Goal: Task Accomplishment & Management: Use online tool/utility

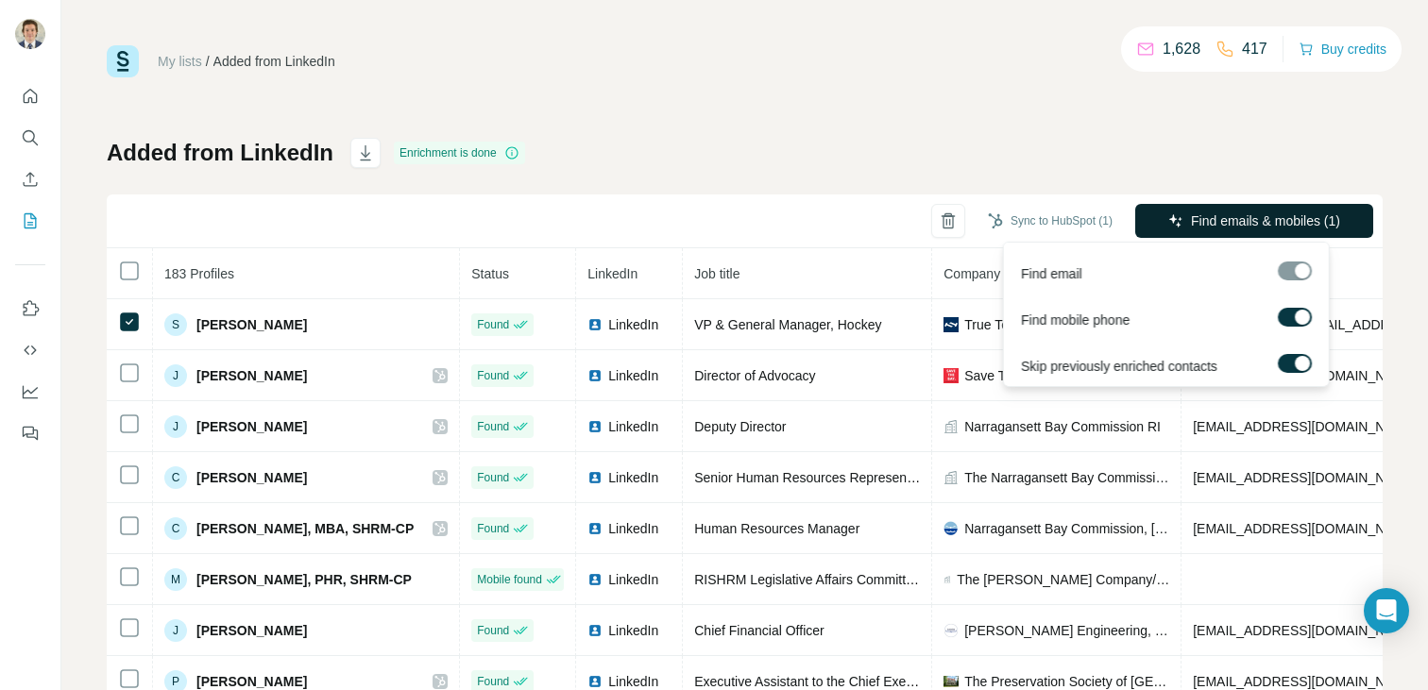
click at [1322, 228] on span "Find emails & mobiles (1)" at bounding box center [1265, 221] width 149 height 19
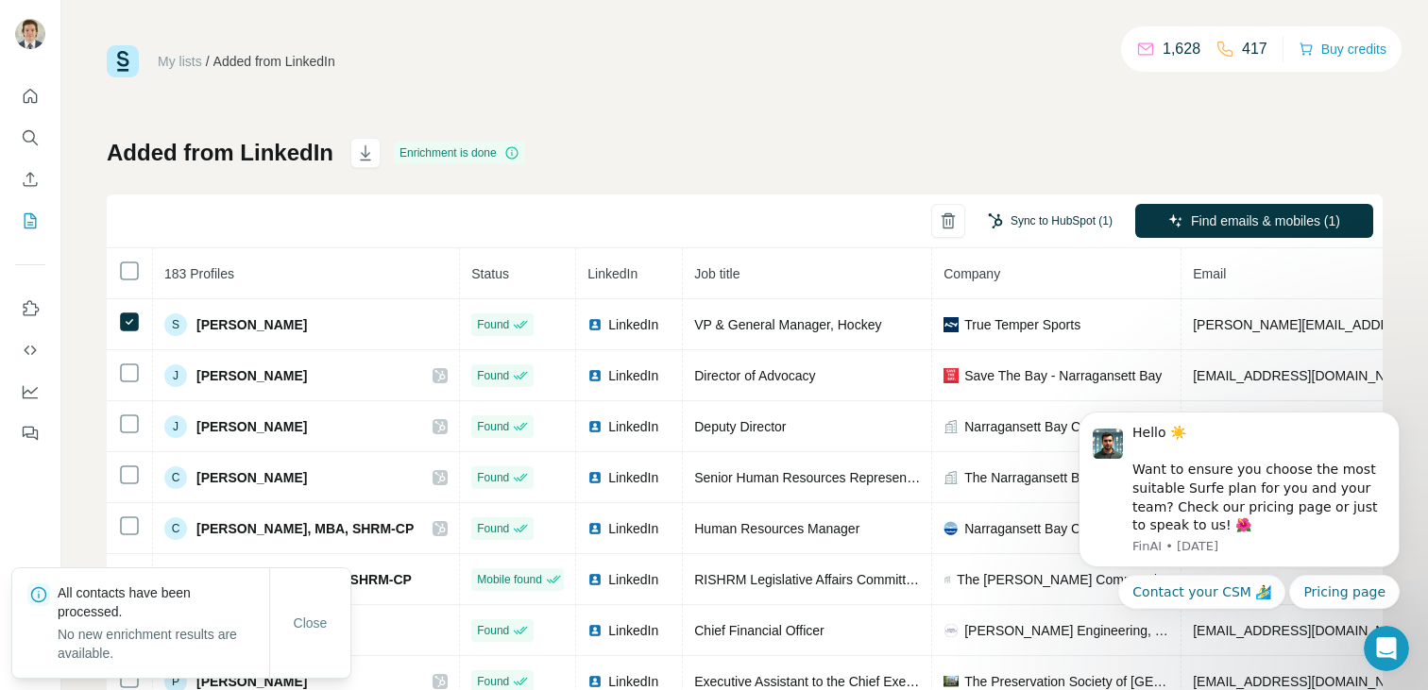
click at [1042, 218] on button "Sync to HubSpot (1)" at bounding box center [1049, 221] width 151 height 28
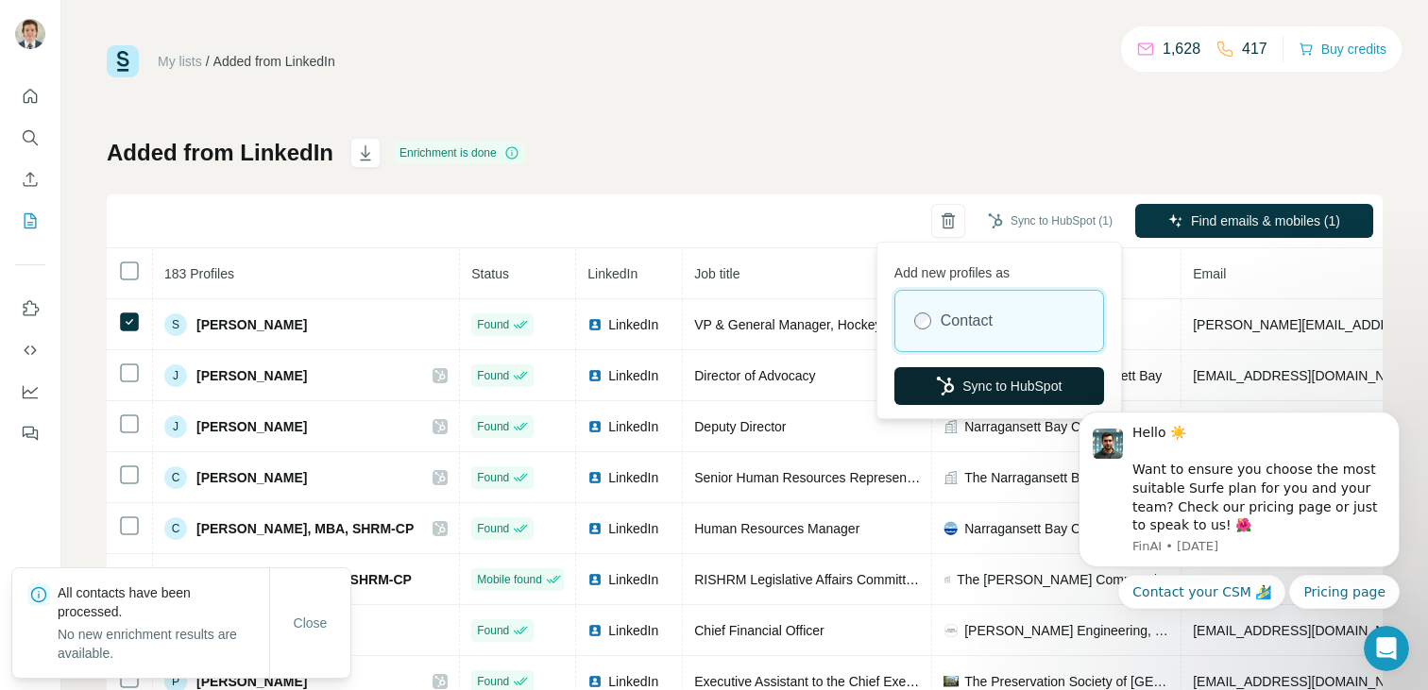
click at [968, 369] on button "Sync to HubSpot" at bounding box center [999, 386] width 210 height 38
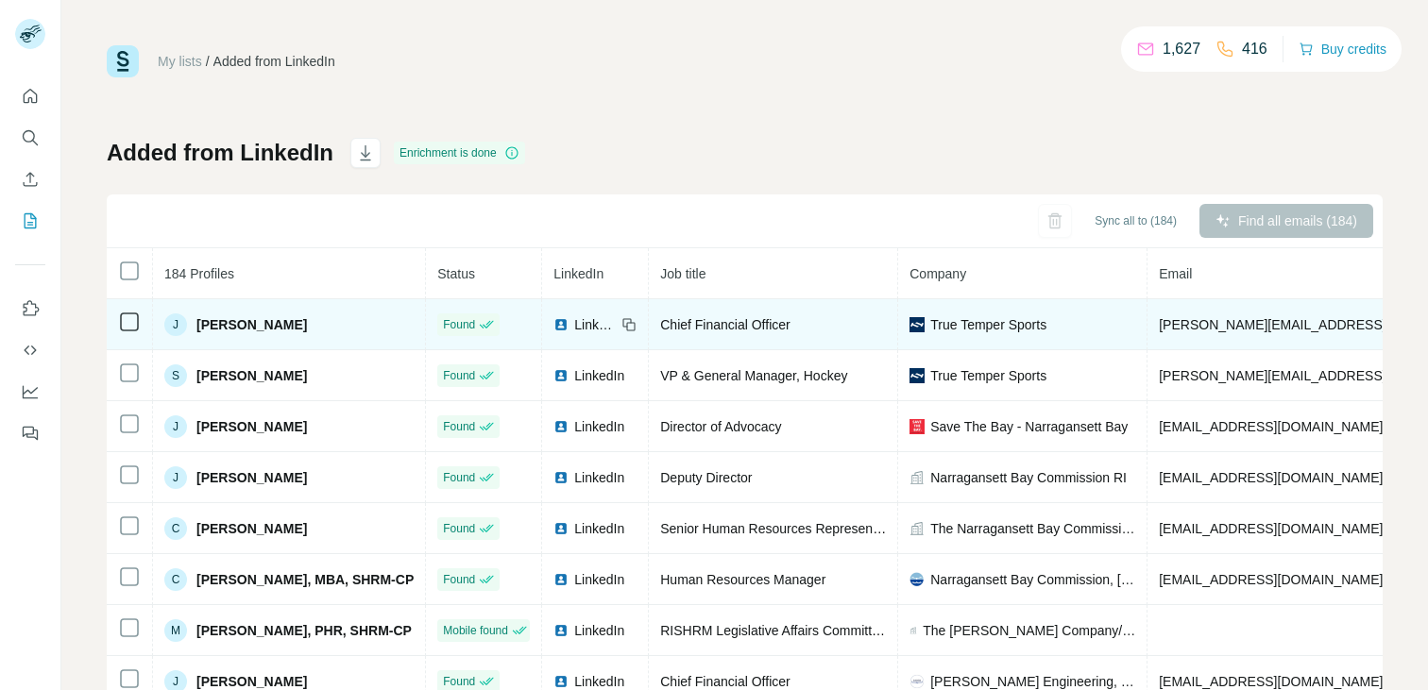
click at [140, 308] on td at bounding box center [130, 324] width 46 height 51
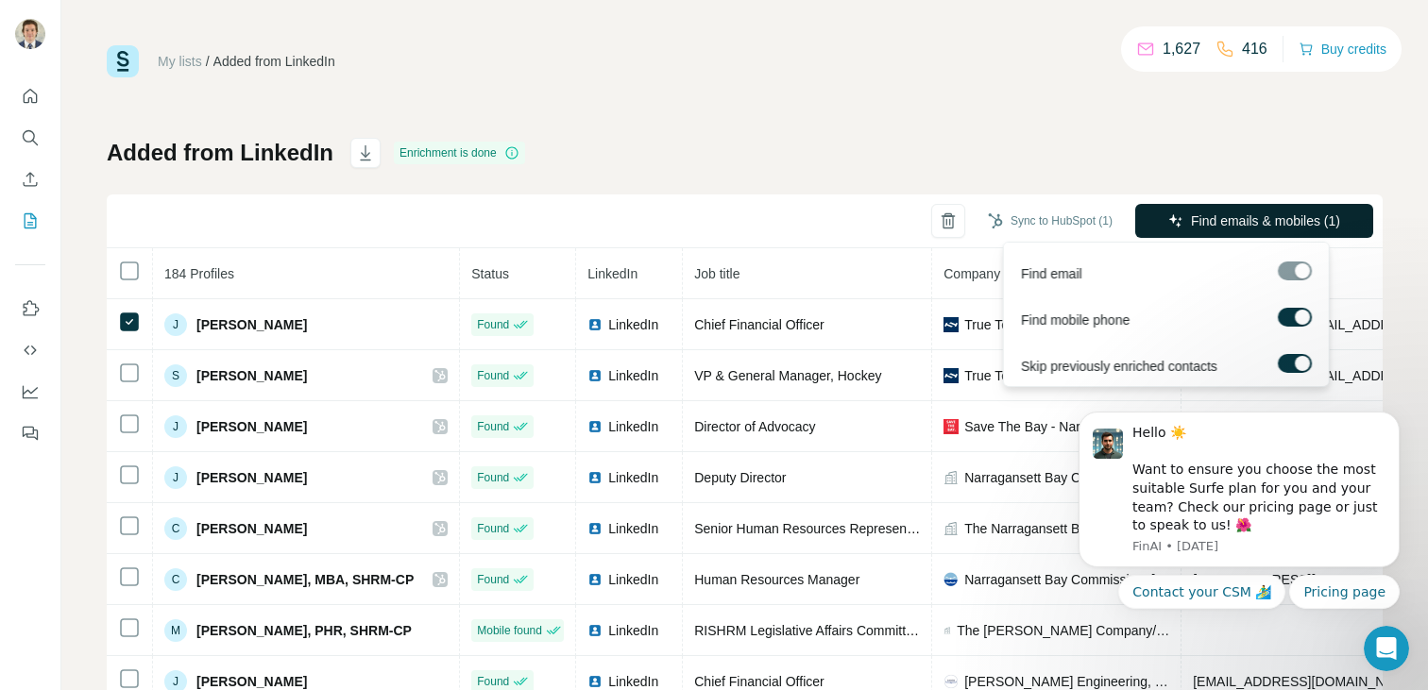
click at [1148, 219] on button "Find emails & mobiles (1)" at bounding box center [1254, 221] width 238 height 34
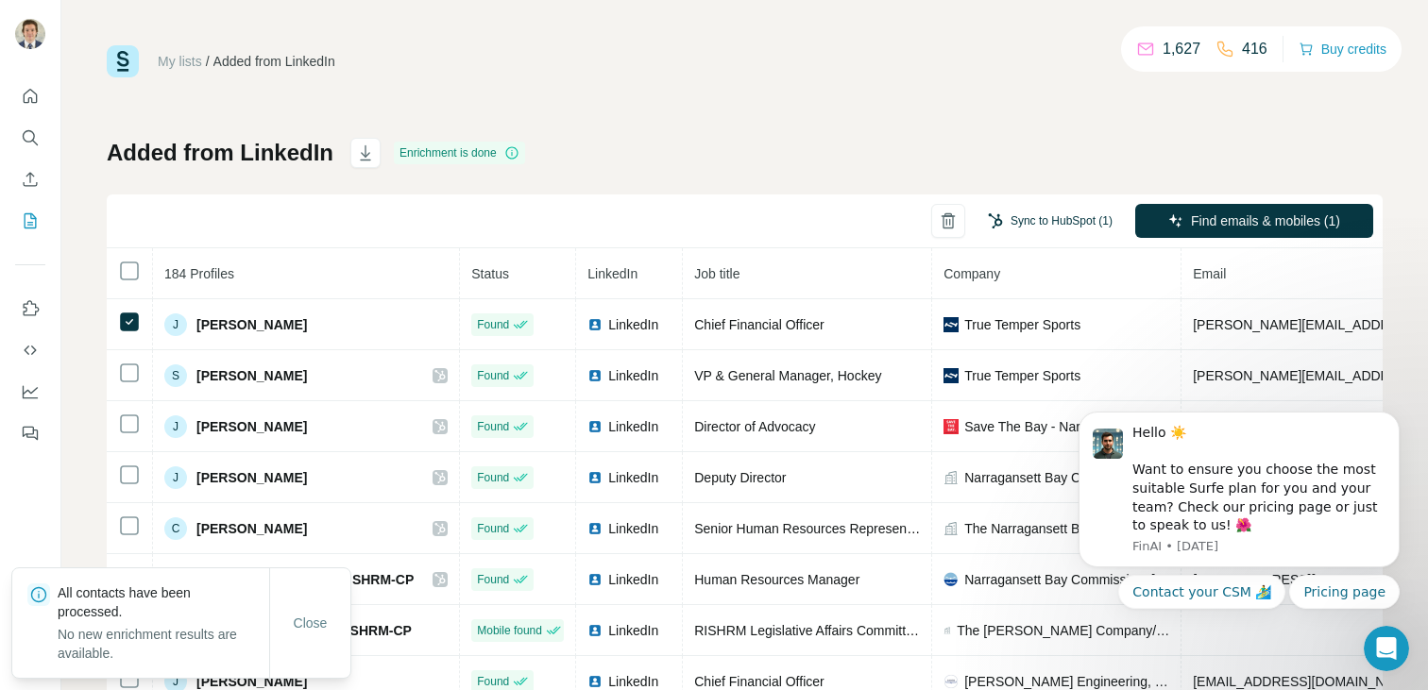
click at [1021, 227] on button "Sync to HubSpot (1)" at bounding box center [1049, 221] width 151 height 28
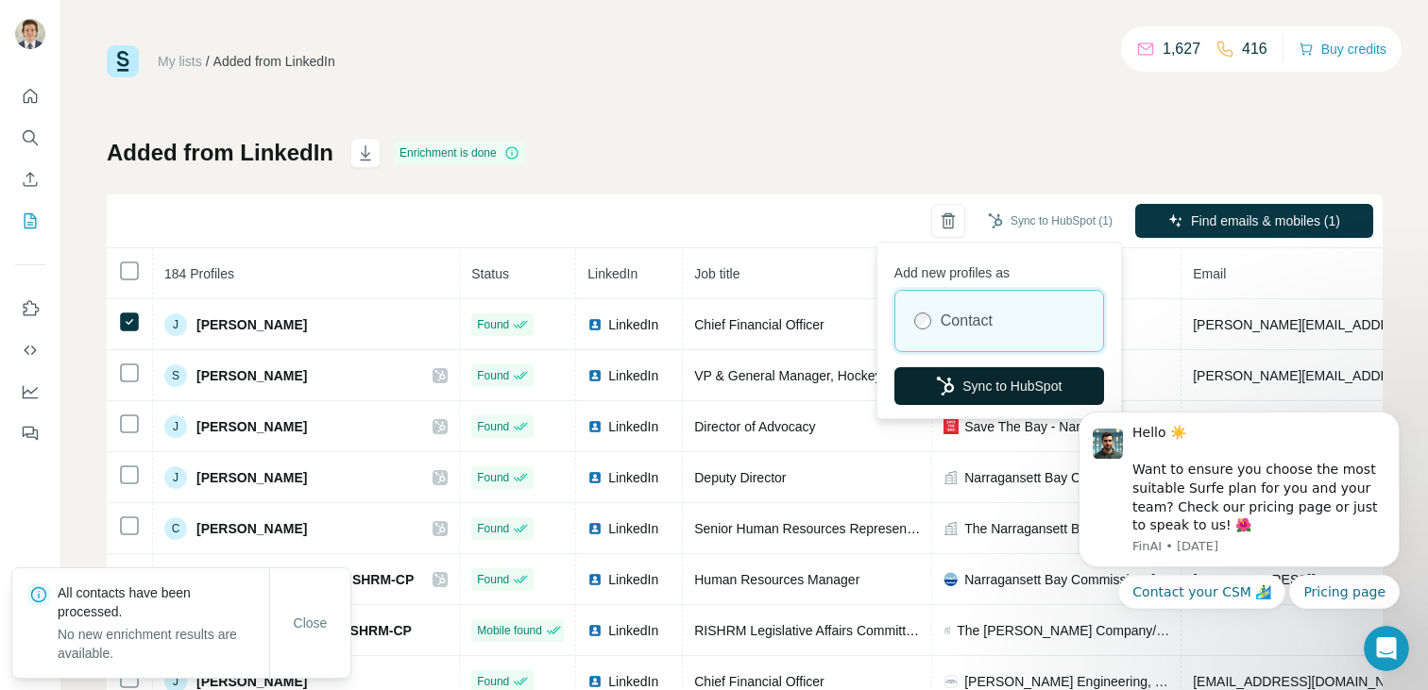
click at [988, 377] on button "Sync to HubSpot" at bounding box center [999, 386] width 210 height 38
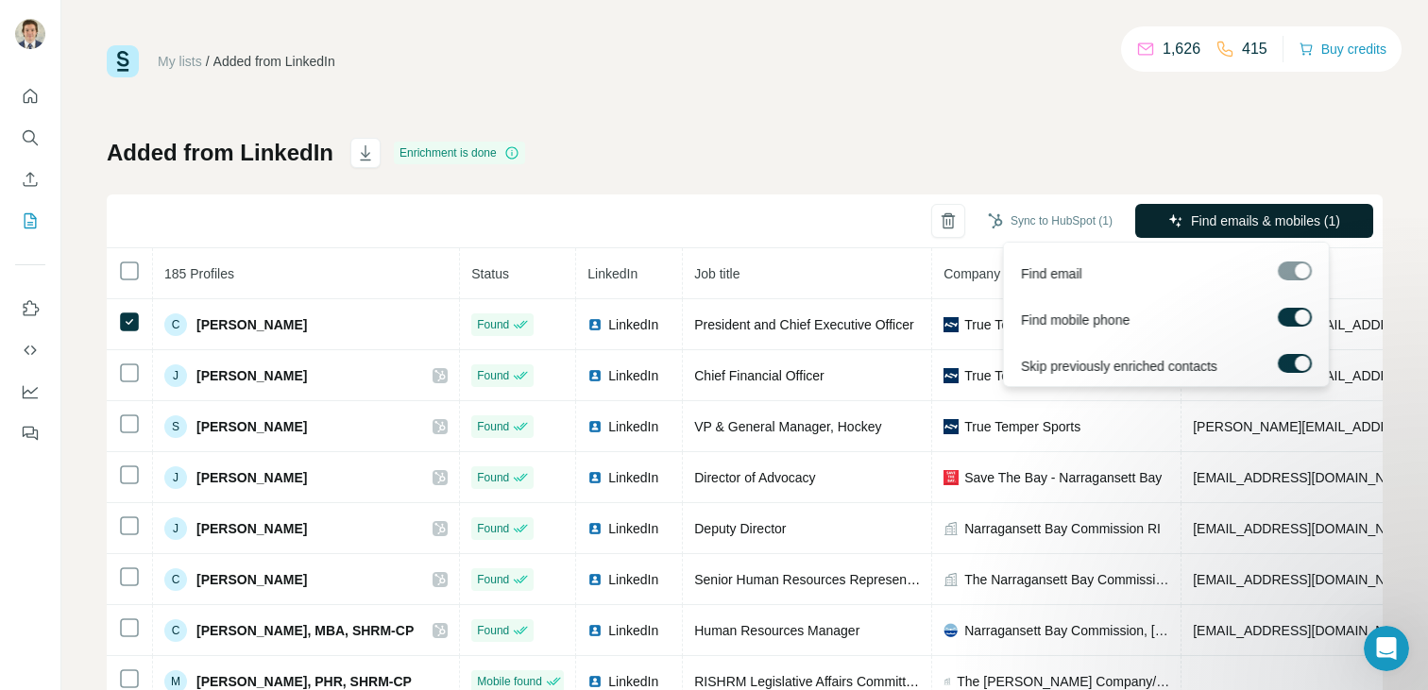
click at [1168, 218] on icon "button" at bounding box center [1175, 220] width 15 height 15
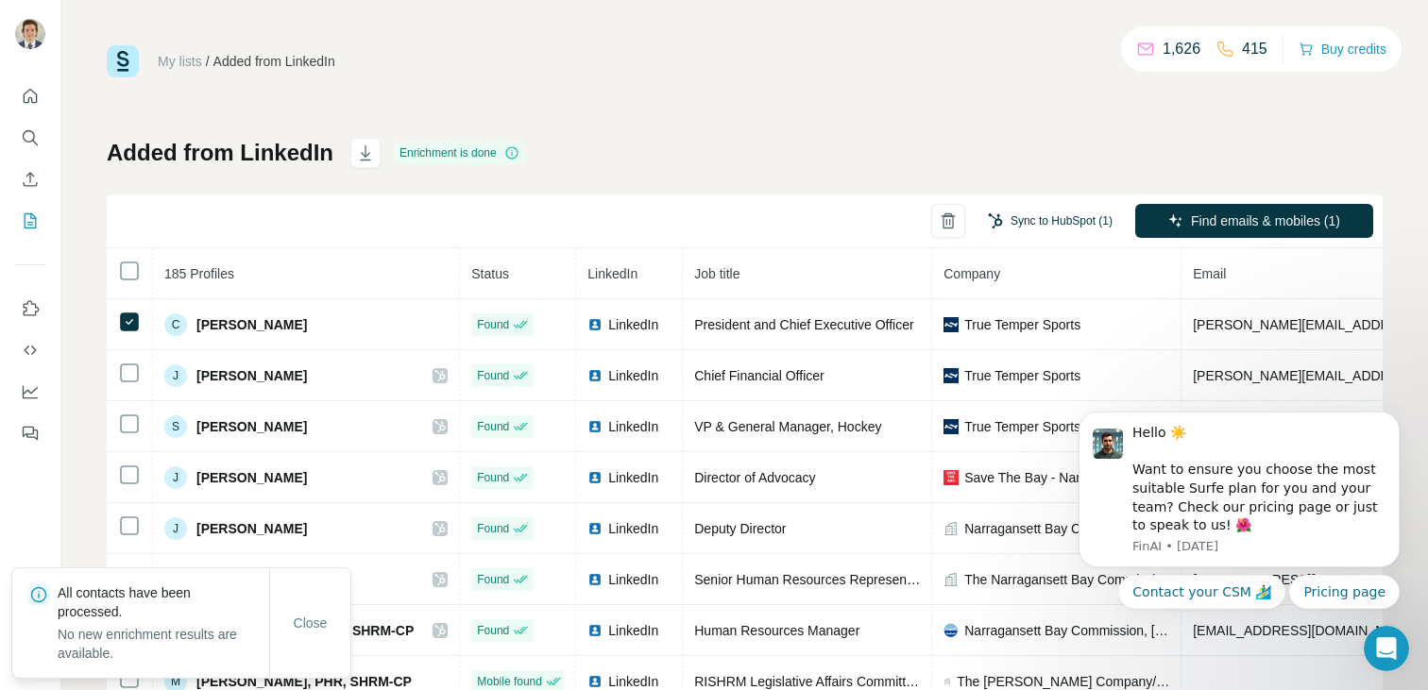
click at [1058, 227] on button "Sync to HubSpot (1)" at bounding box center [1049, 221] width 151 height 28
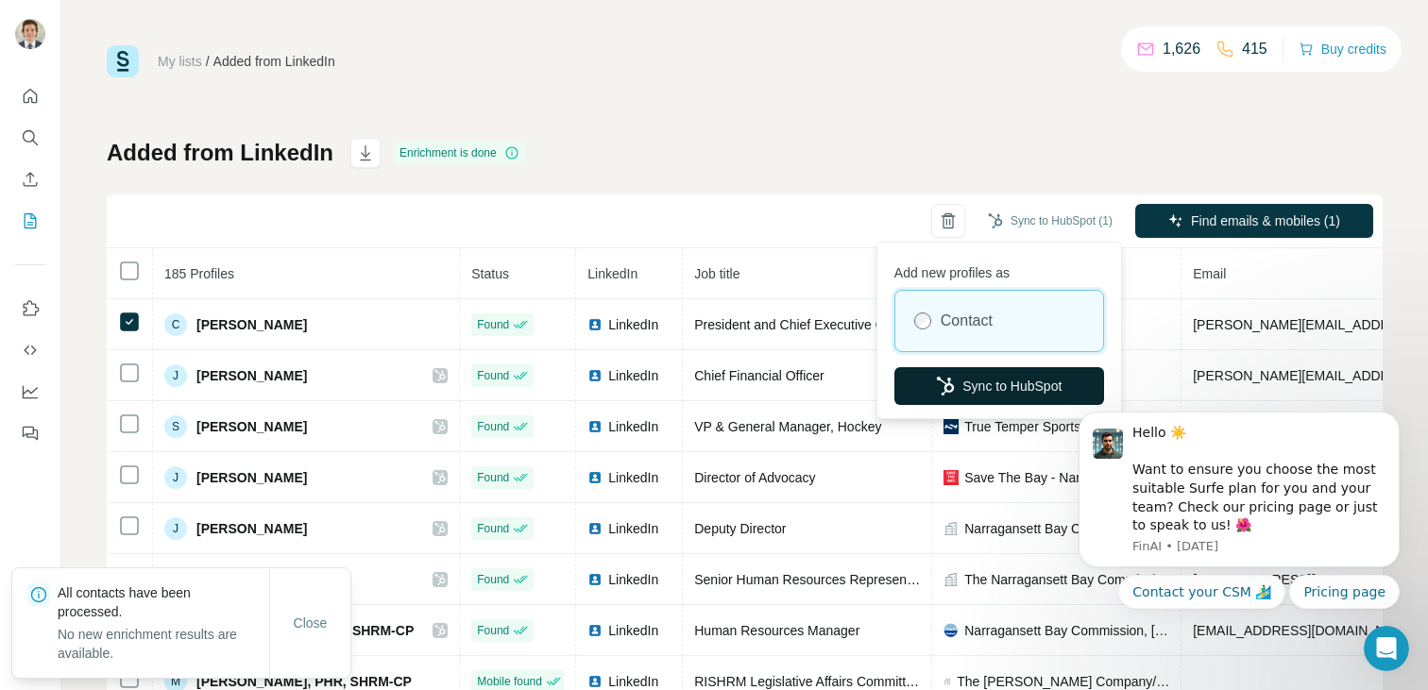
click at [971, 399] on button "Sync to HubSpot" at bounding box center [999, 386] width 210 height 38
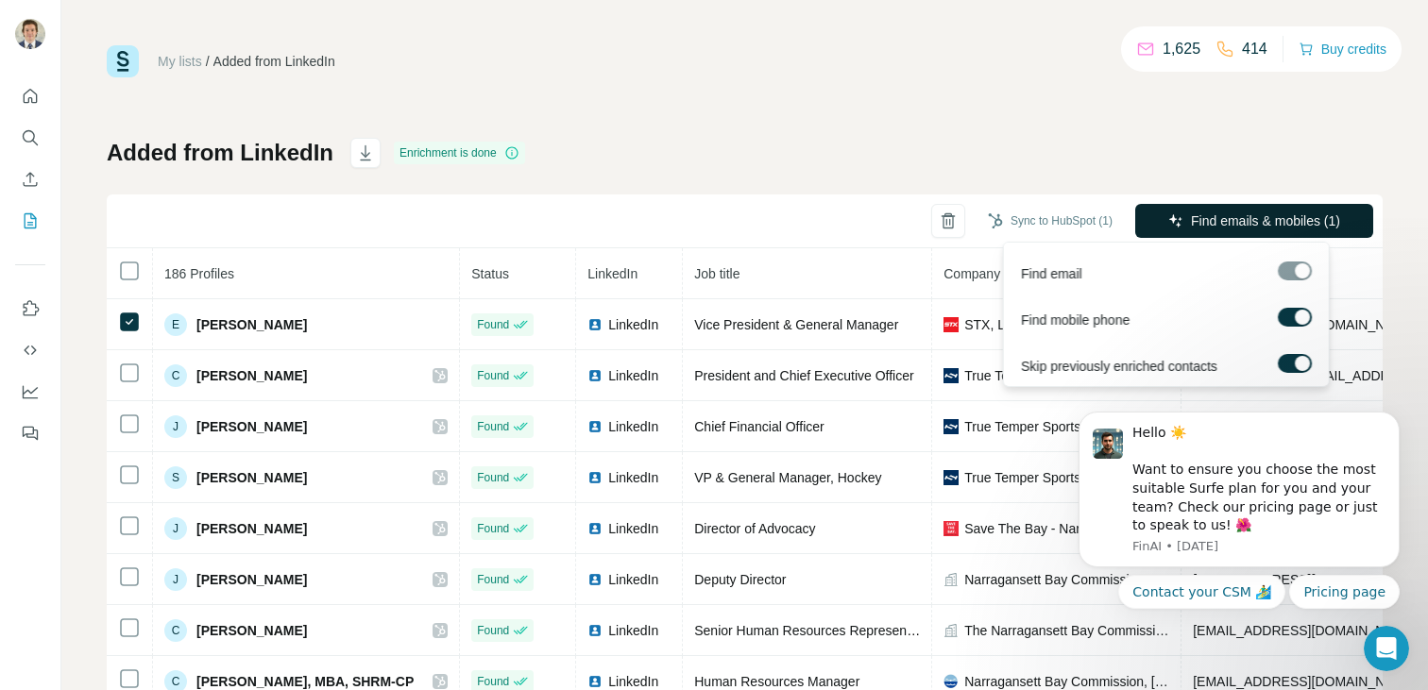
click at [1208, 214] on span "Find emails & mobiles (1)" at bounding box center [1265, 221] width 149 height 19
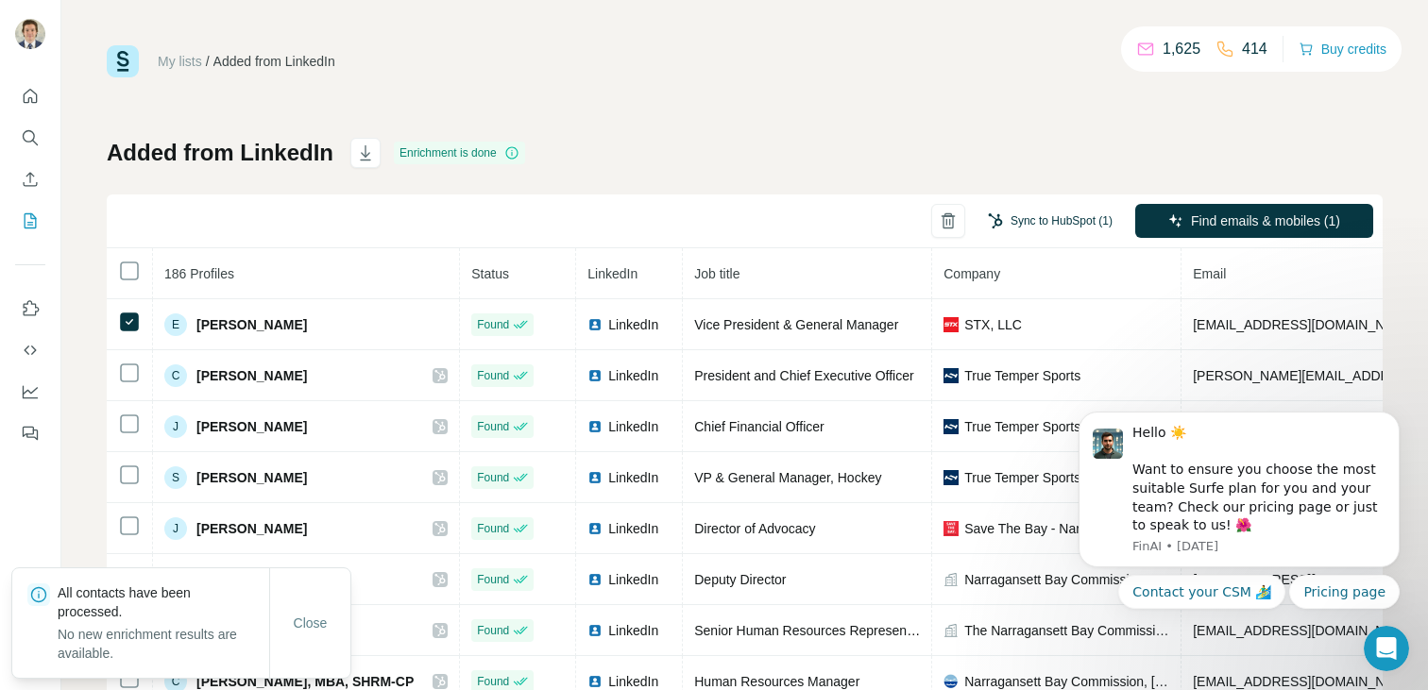
click at [1028, 232] on button "Sync to HubSpot (1)" at bounding box center [1049, 221] width 151 height 28
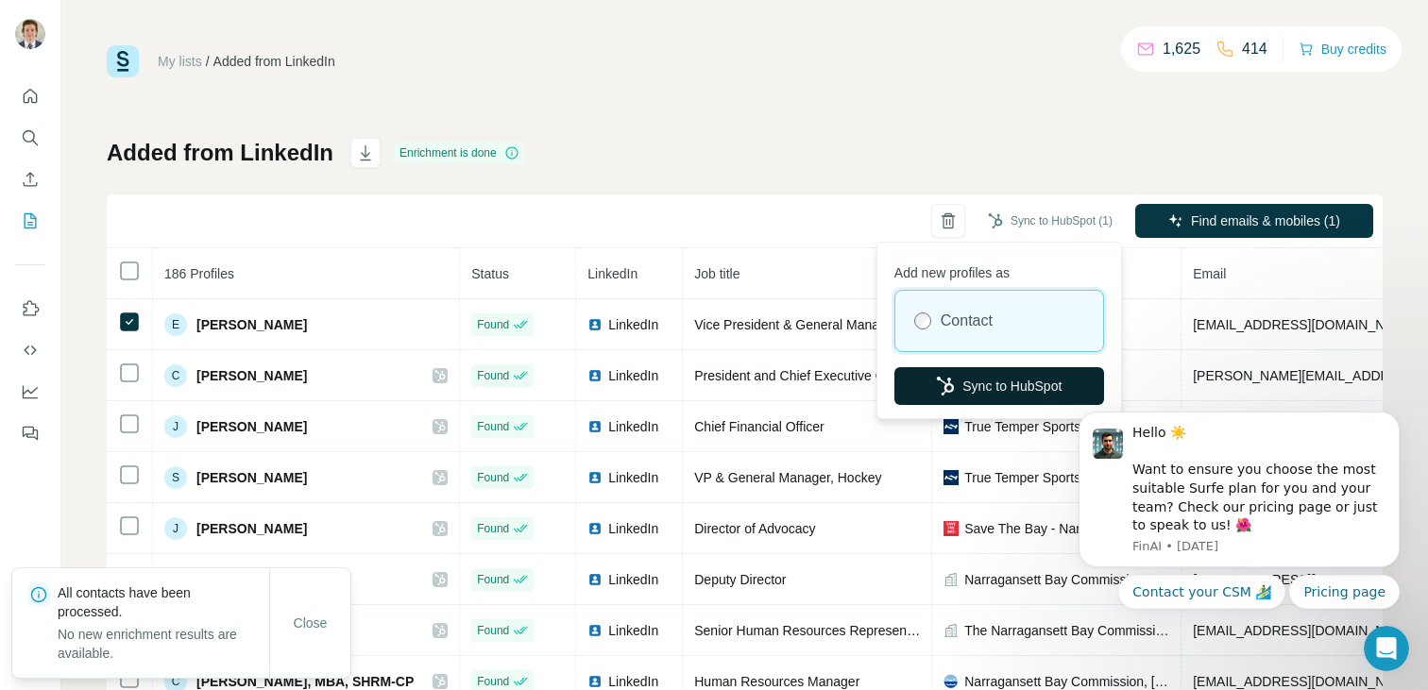
click at [990, 392] on button "Sync to HubSpot" at bounding box center [999, 386] width 210 height 38
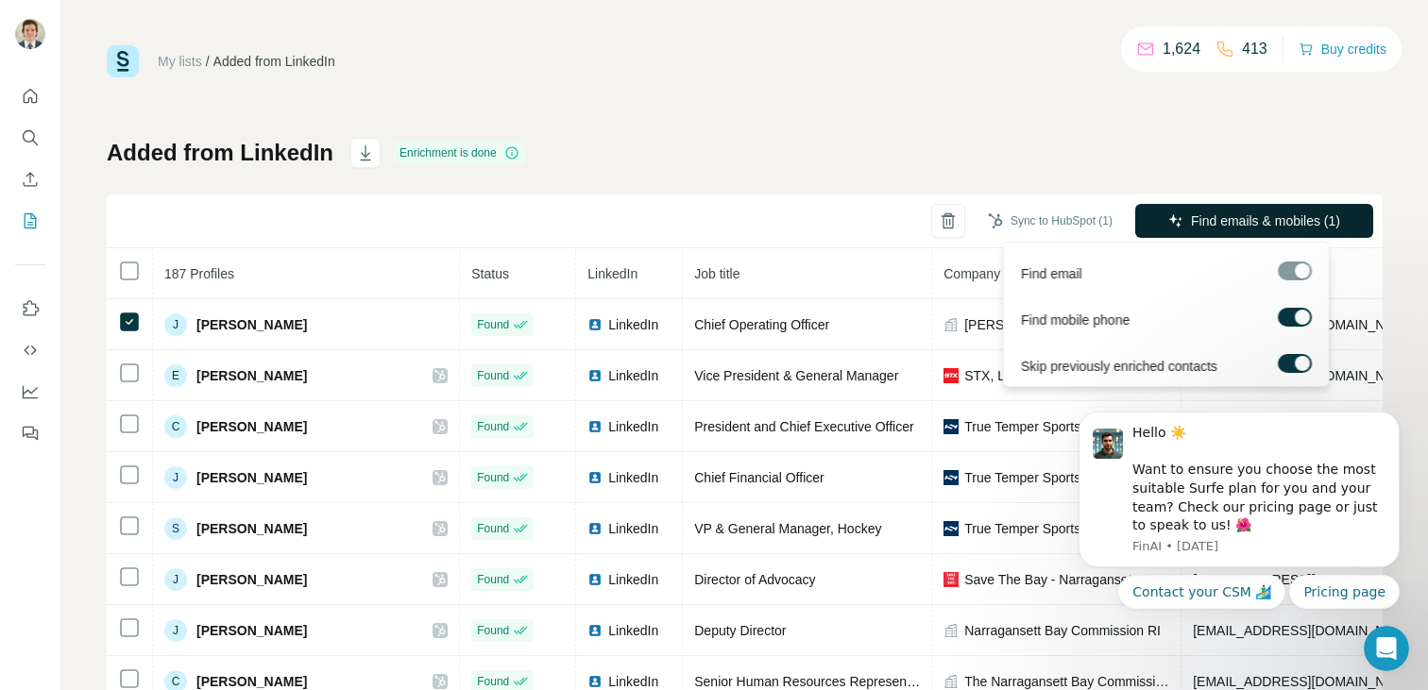
click at [1193, 214] on span "Find emails & mobiles (1)" at bounding box center [1265, 221] width 149 height 19
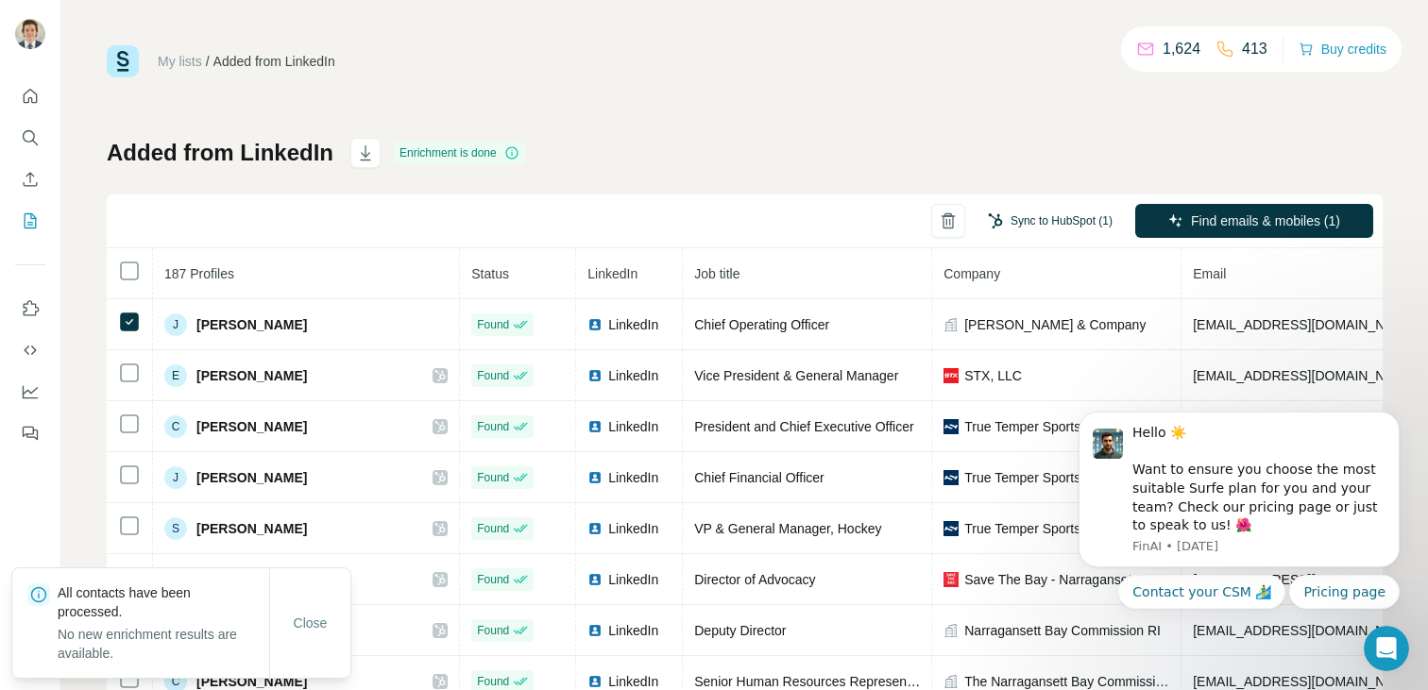
click at [1030, 230] on button "Sync to HubSpot (1)" at bounding box center [1049, 221] width 151 height 28
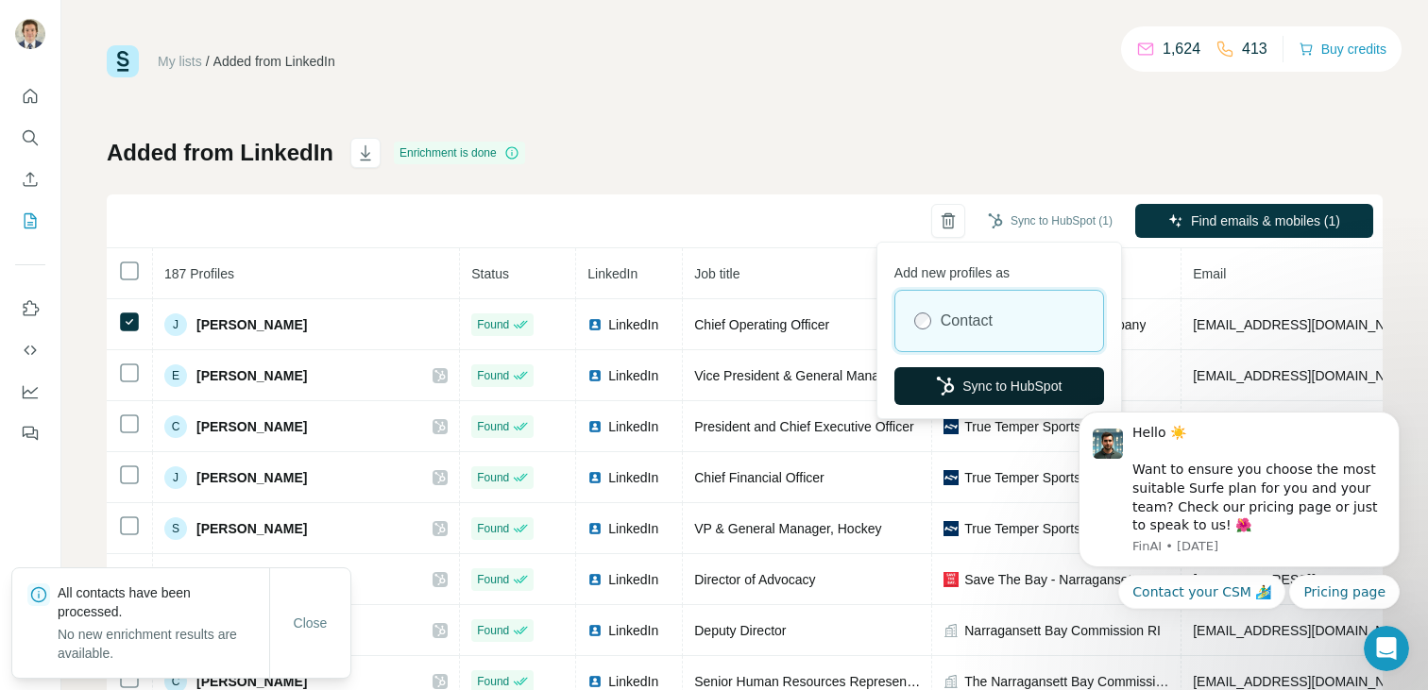
click at [977, 381] on button "Sync to HubSpot" at bounding box center [999, 386] width 210 height 38
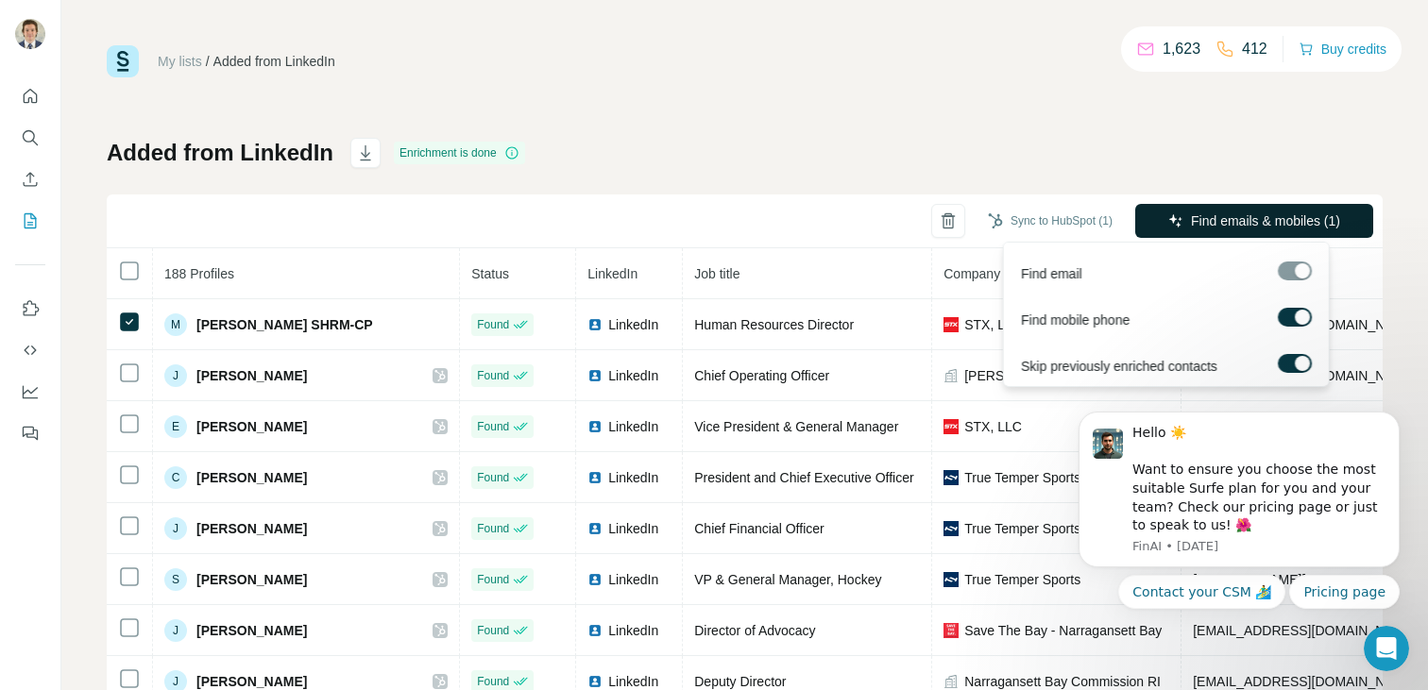
click at [1224, 205] on button "Find emails & mobiles (1)" at bounding box center [1254, 221] width 238 height 34
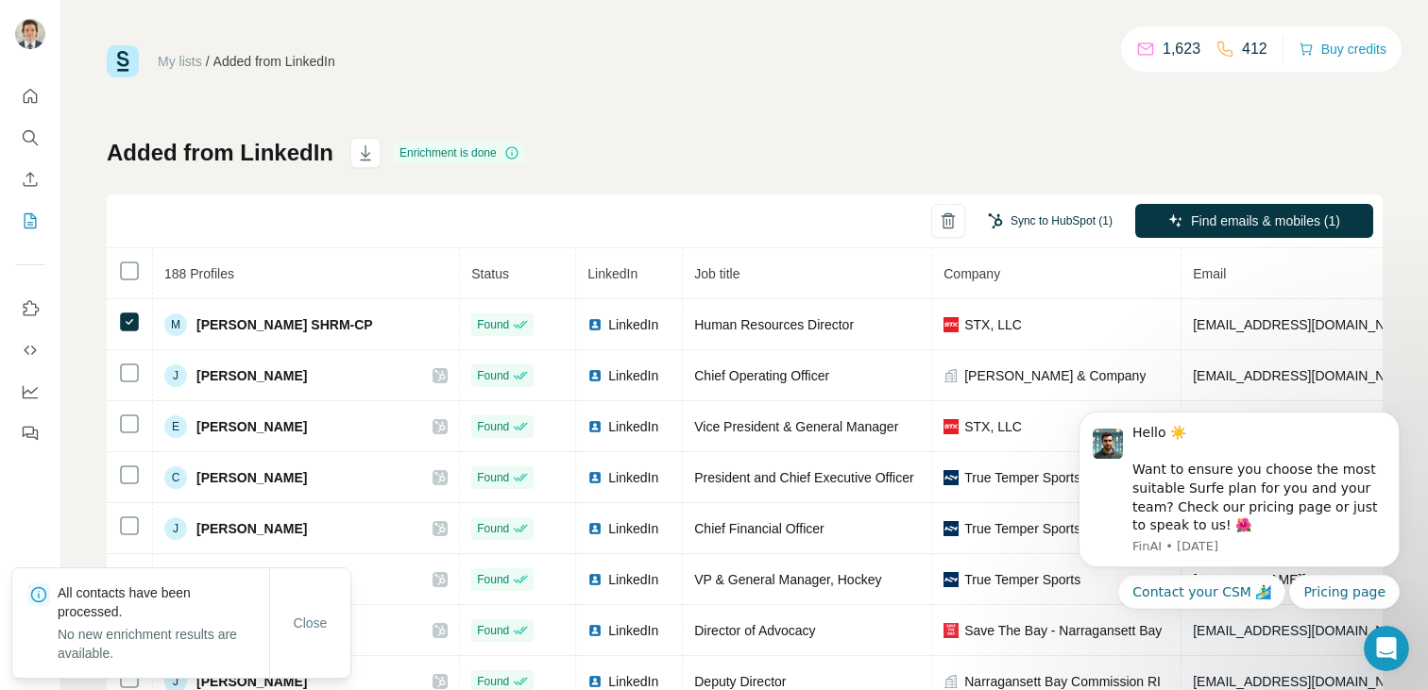
click at [1027, 218] on button "Sync to HubSpot (1)" at bounding box center [1049, 221] width 151 height 28
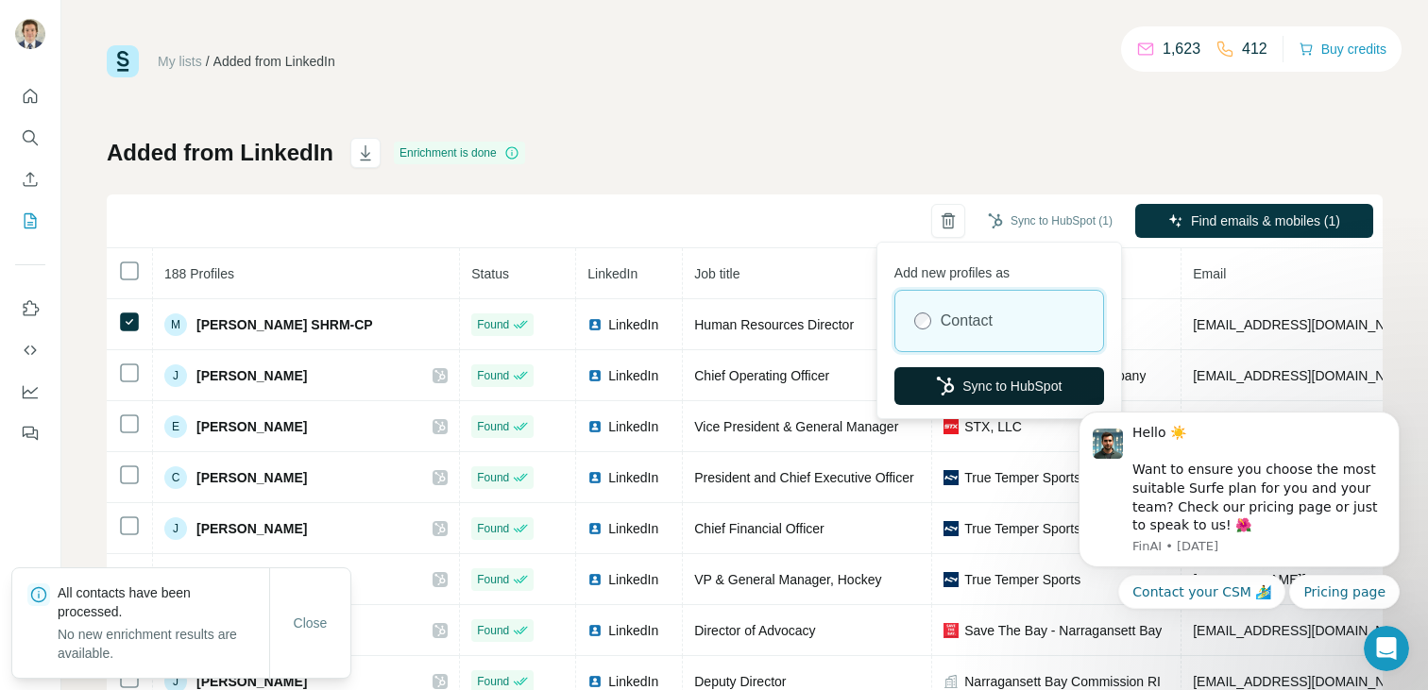
click at [977, 384] on button "Sync to HubSpot" at bounding box center [999, 386] width 210 height 38
